Goal: Information Seeking & Learning: Learn about a topic

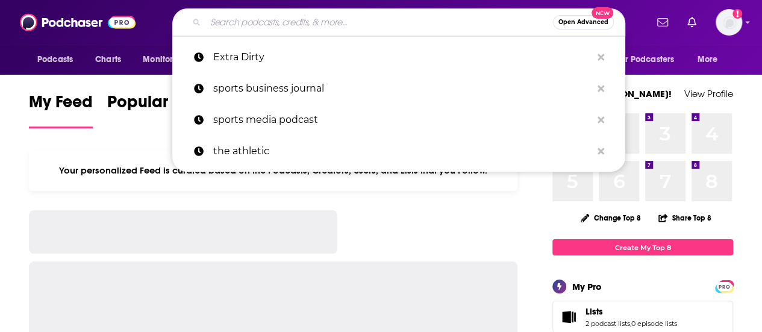
click at [236, 22] on input "Search podcasts, credits, & more..." at bounding box center [380, 22] width 348 height 19
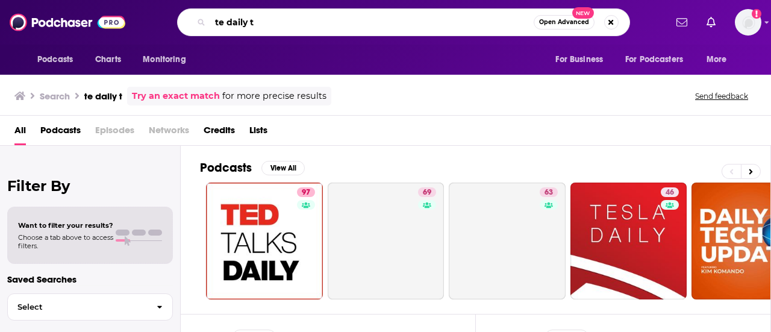
click at [219, 25] on input "te daily t" at bounding box center [372, 22] width 324 height 19
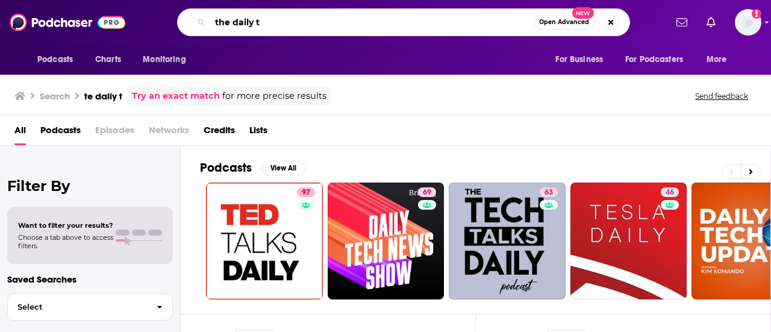
type input "the daily t"
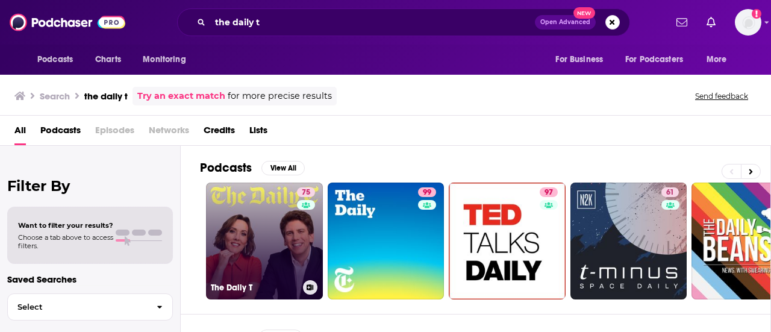
click at [236, 240] on link "75 The Daily T" at bounding box center [264, 241] width 117 height 117
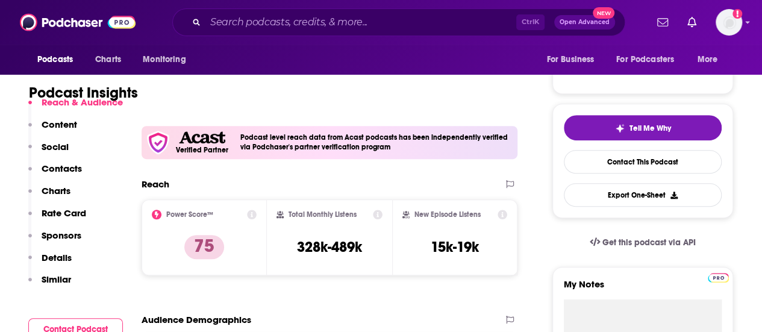
scroll to position [241, 0]
